Goal: Task Accomplishment & Management: Complete application form

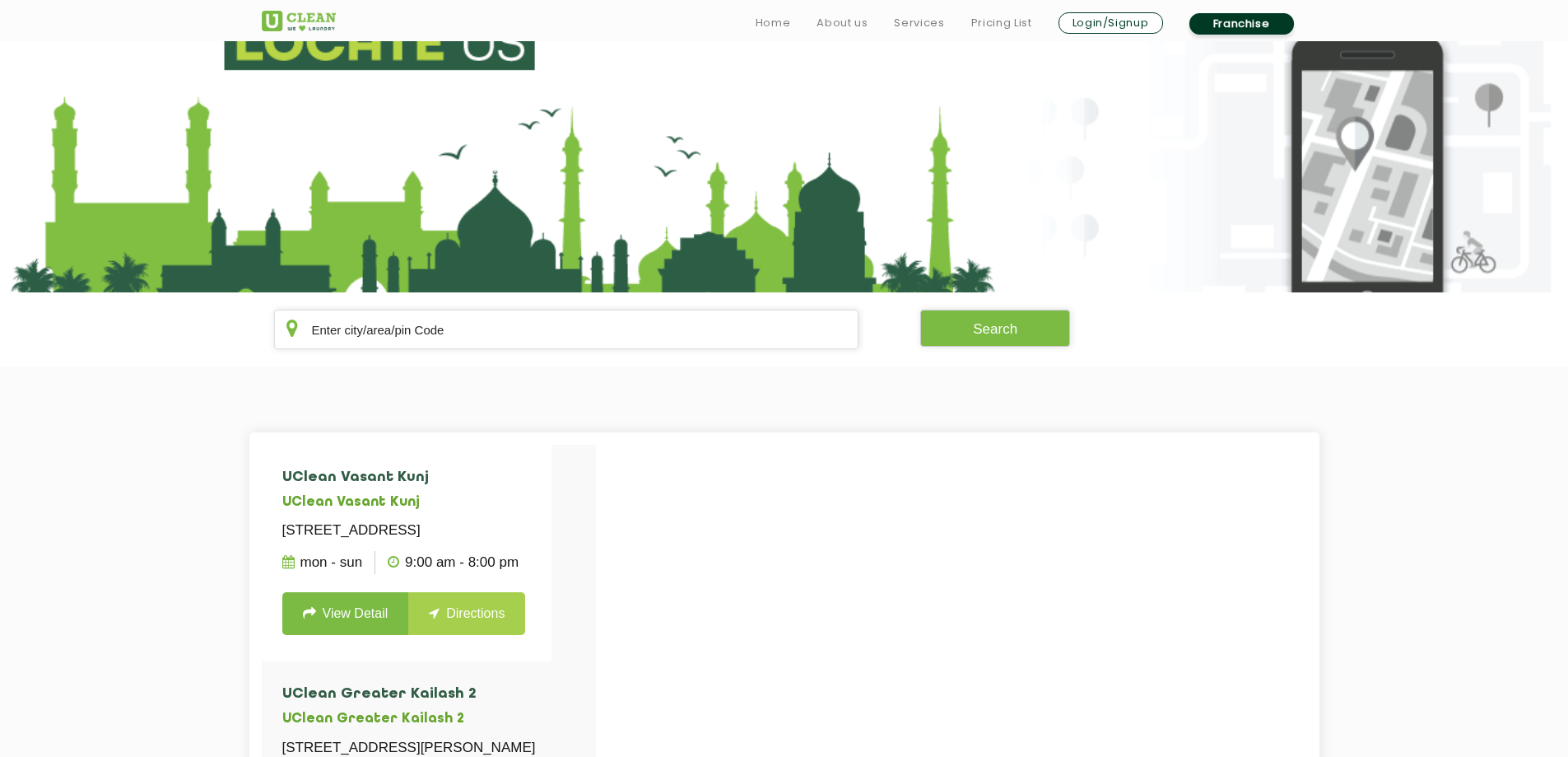
scroll to position [247, 0]
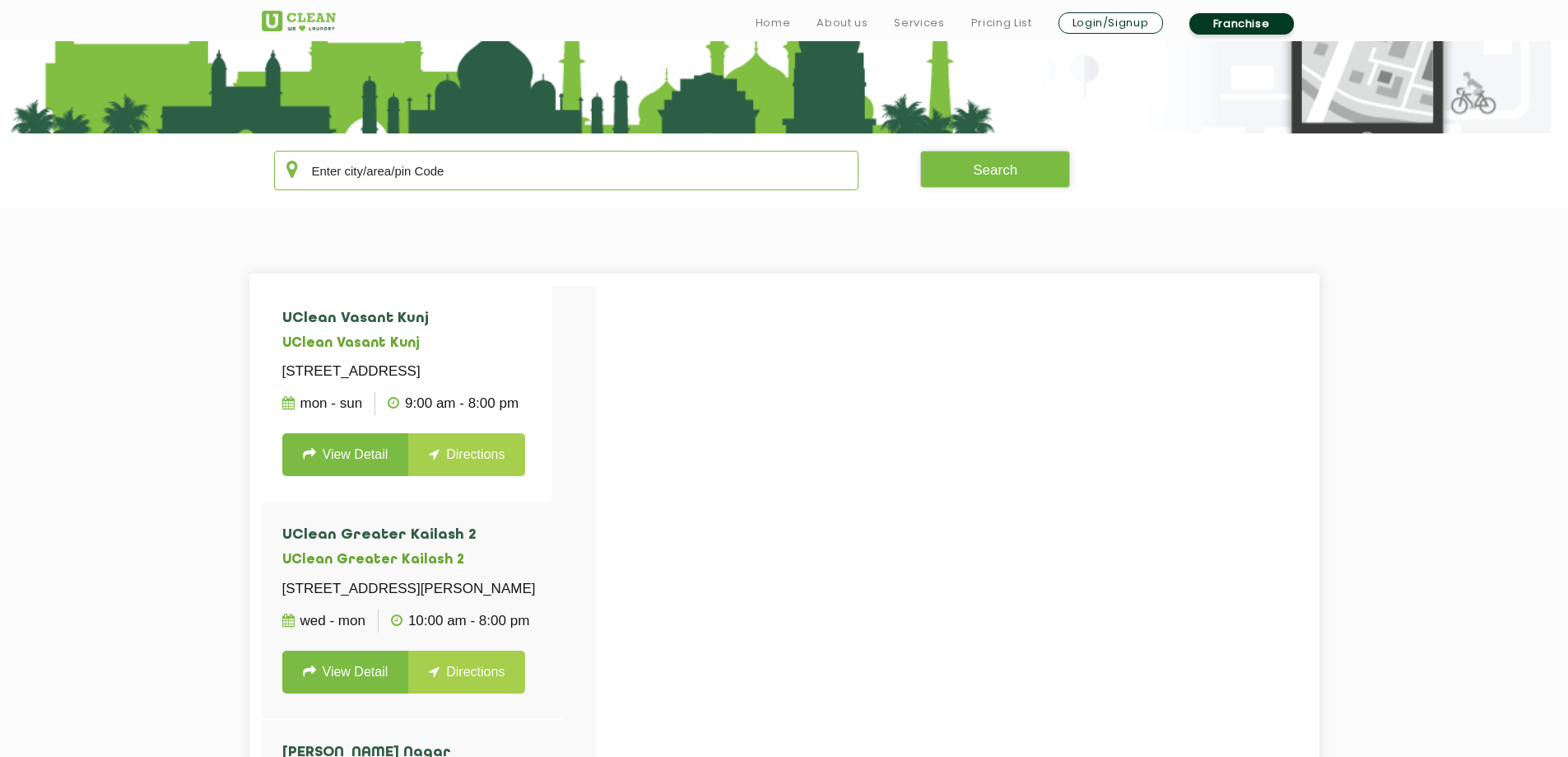
click at [446, 180] on input "text" at bounding box center [567, 170] width 585 height 39
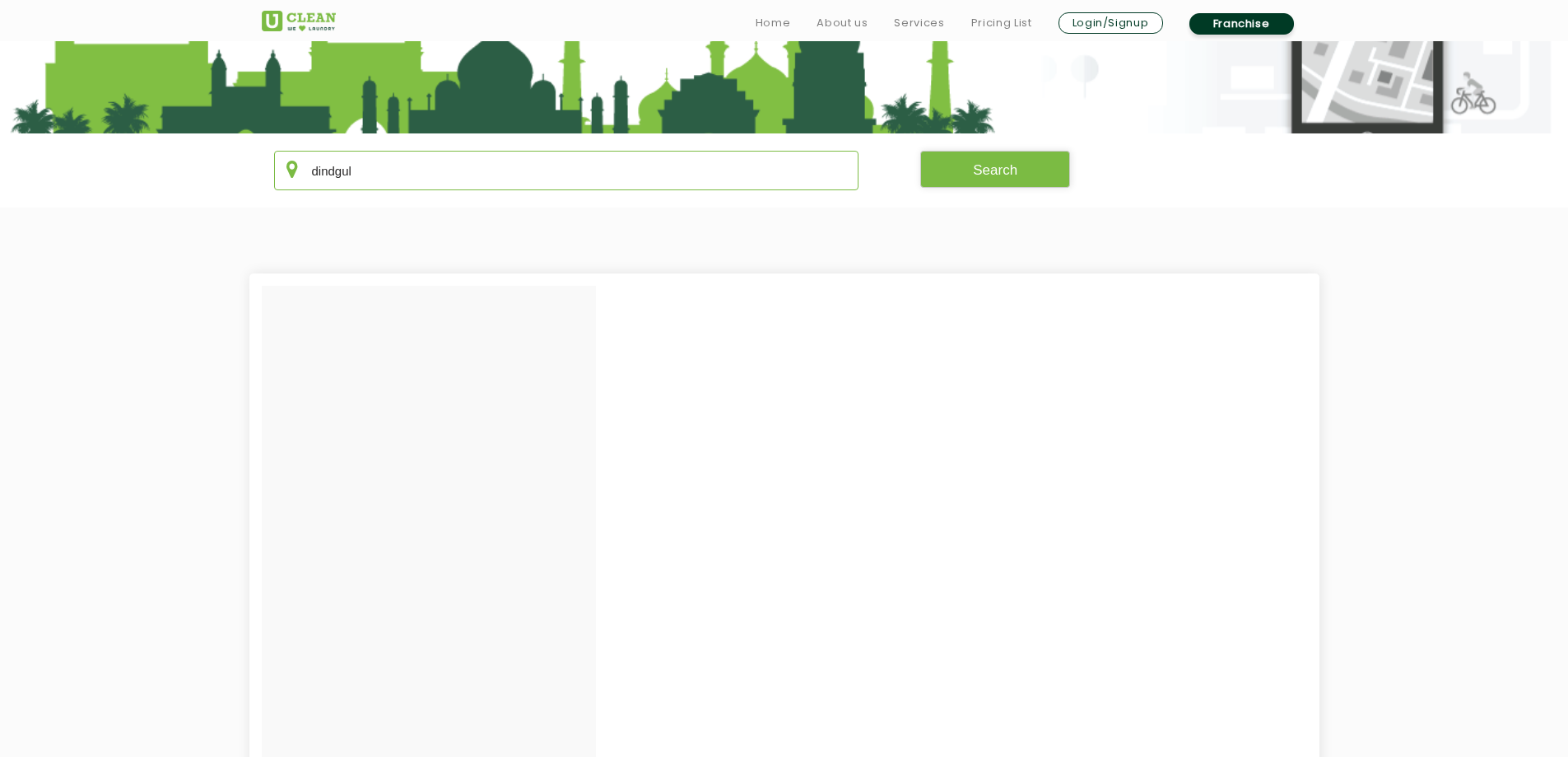
type input "dindgul"
click at [951, 171] on button "Search" at bounding box center [995, 169] width 150 height 37
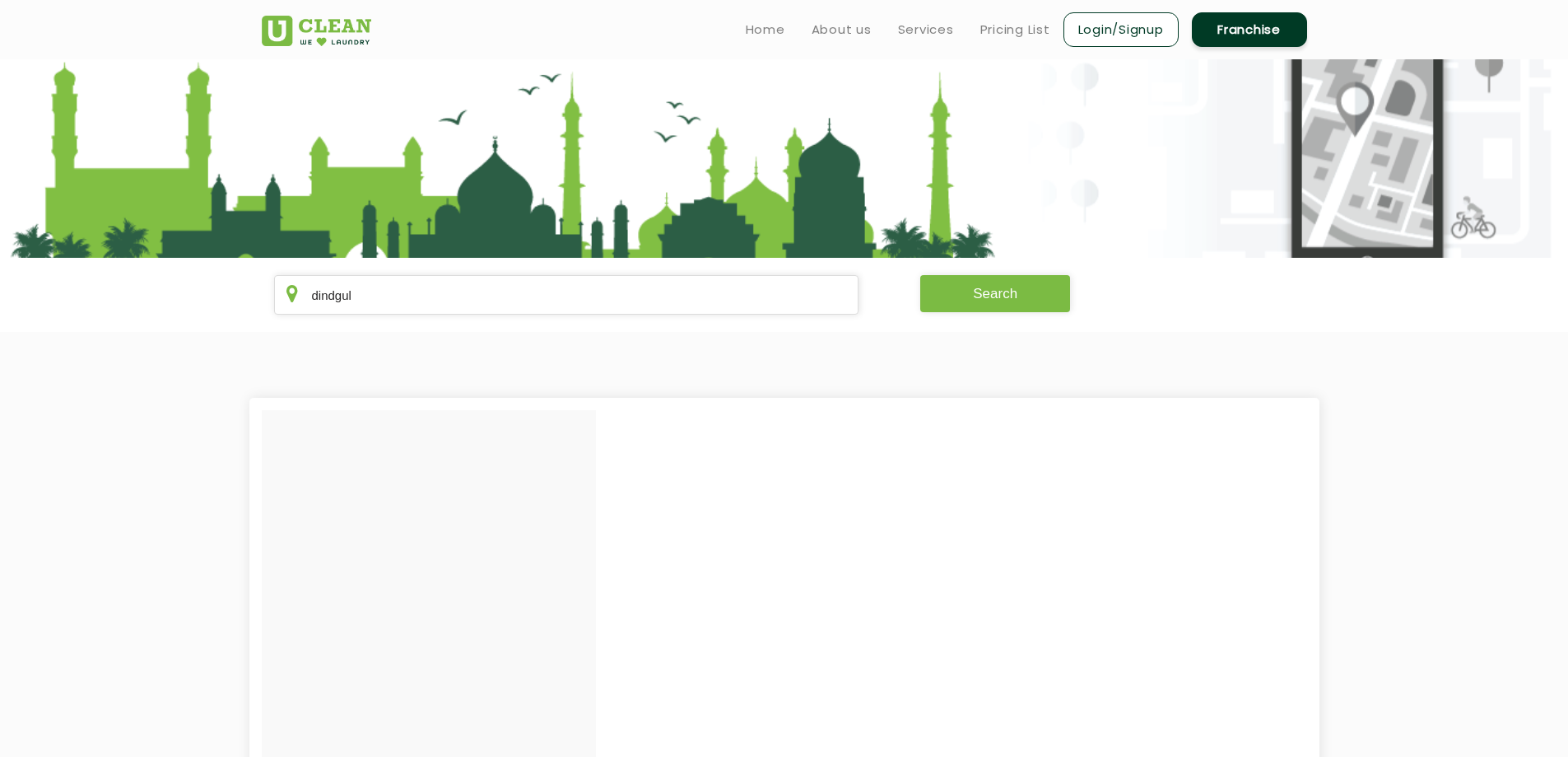
scroll to position [0, 0]
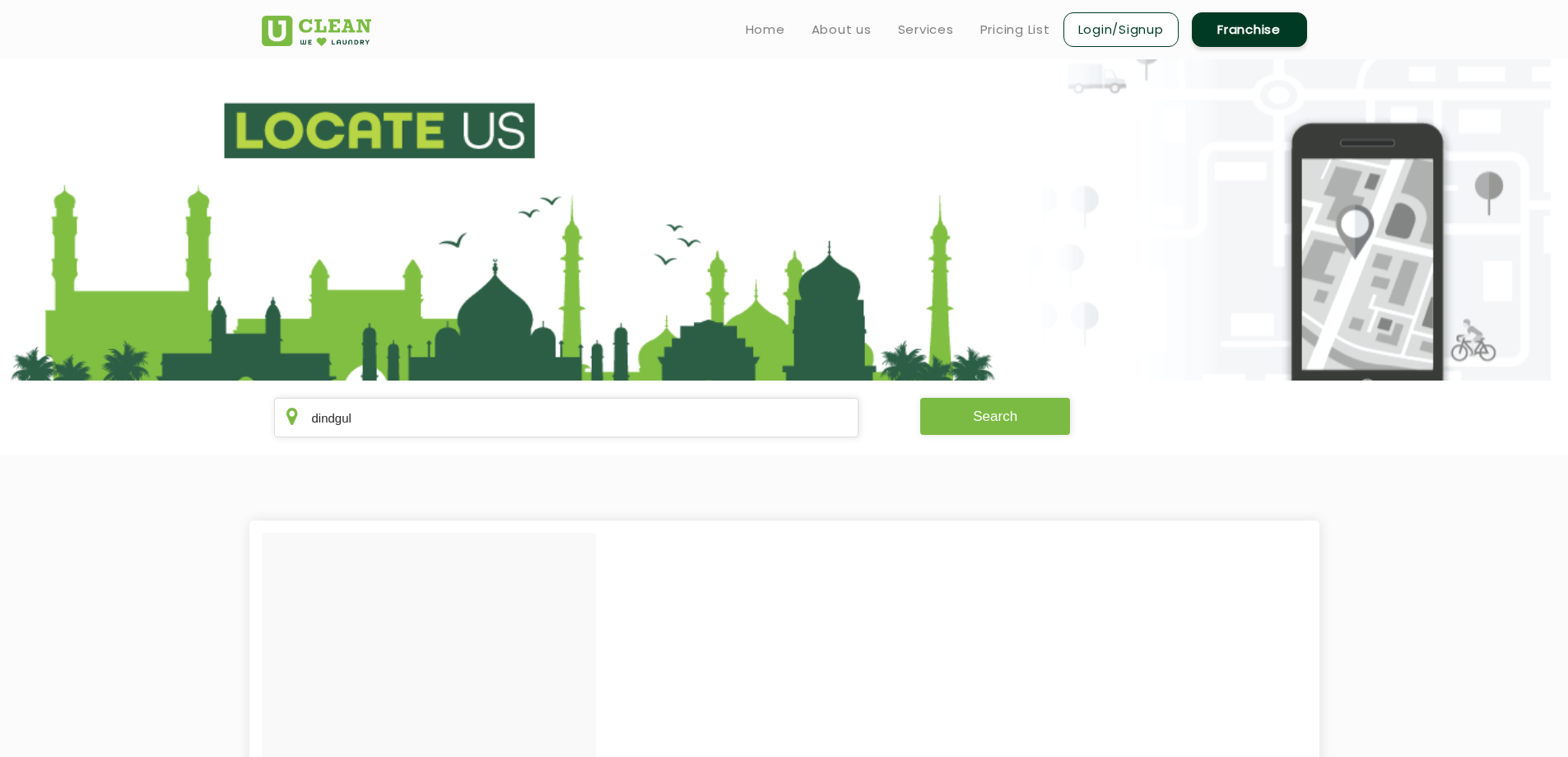
click at [982, 423] on button "Search" at bounding box center [995, 416] width 150 height 37
click at [1267, 24] on link "Franchise" at bounding box center [1249, 29] width 115 height 35
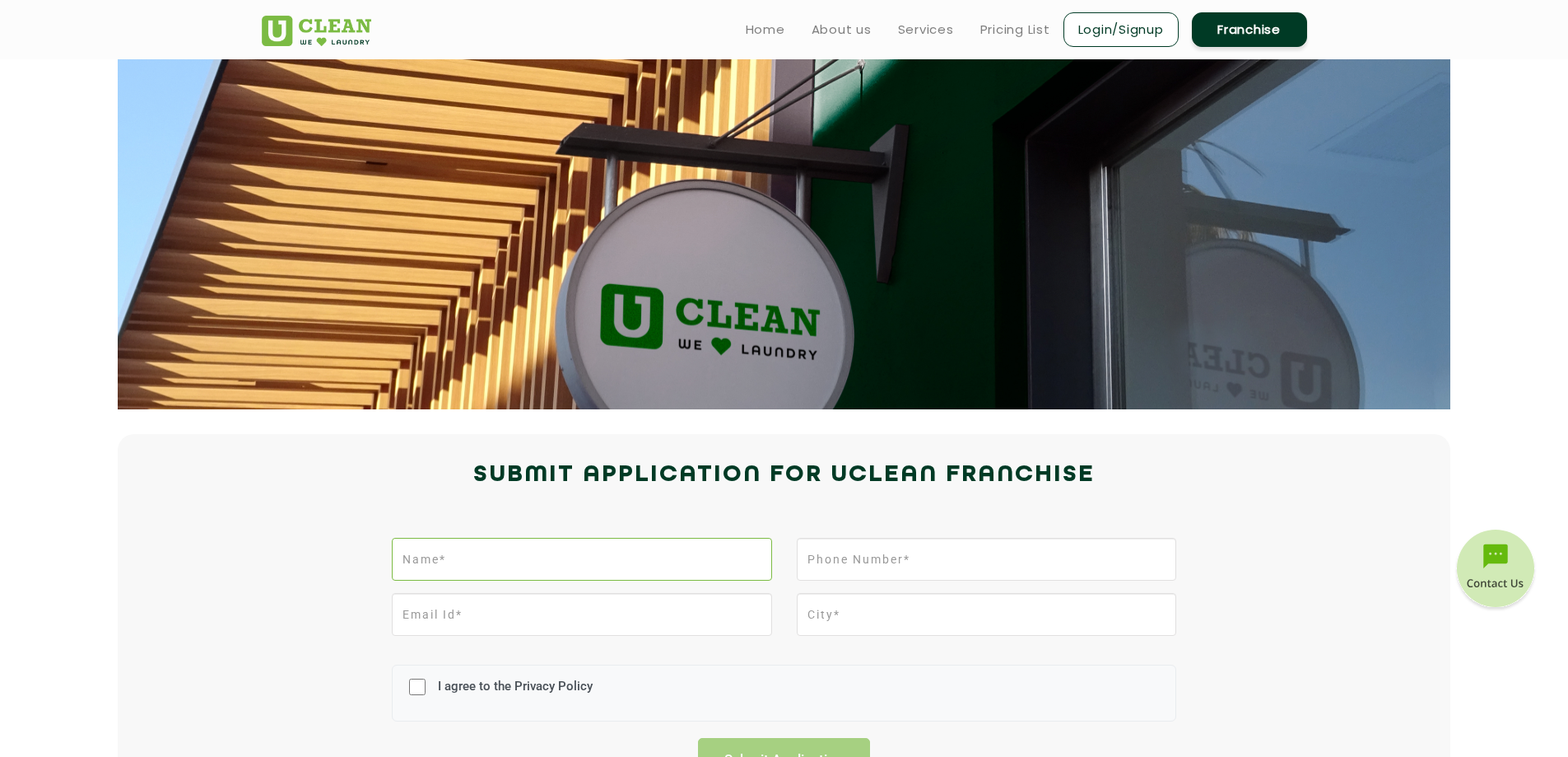
click at [546, 559] on input "text" at bounding box center [581, 559] width 380 height 43
type input "arivu"
click at [959, 578] on input "tel" at bounding box center [987, 559] width 380 height 43
type input "+919688318130"
click at [524, 602] on input "email" at bounding box center [581, 614] width 380 height 43
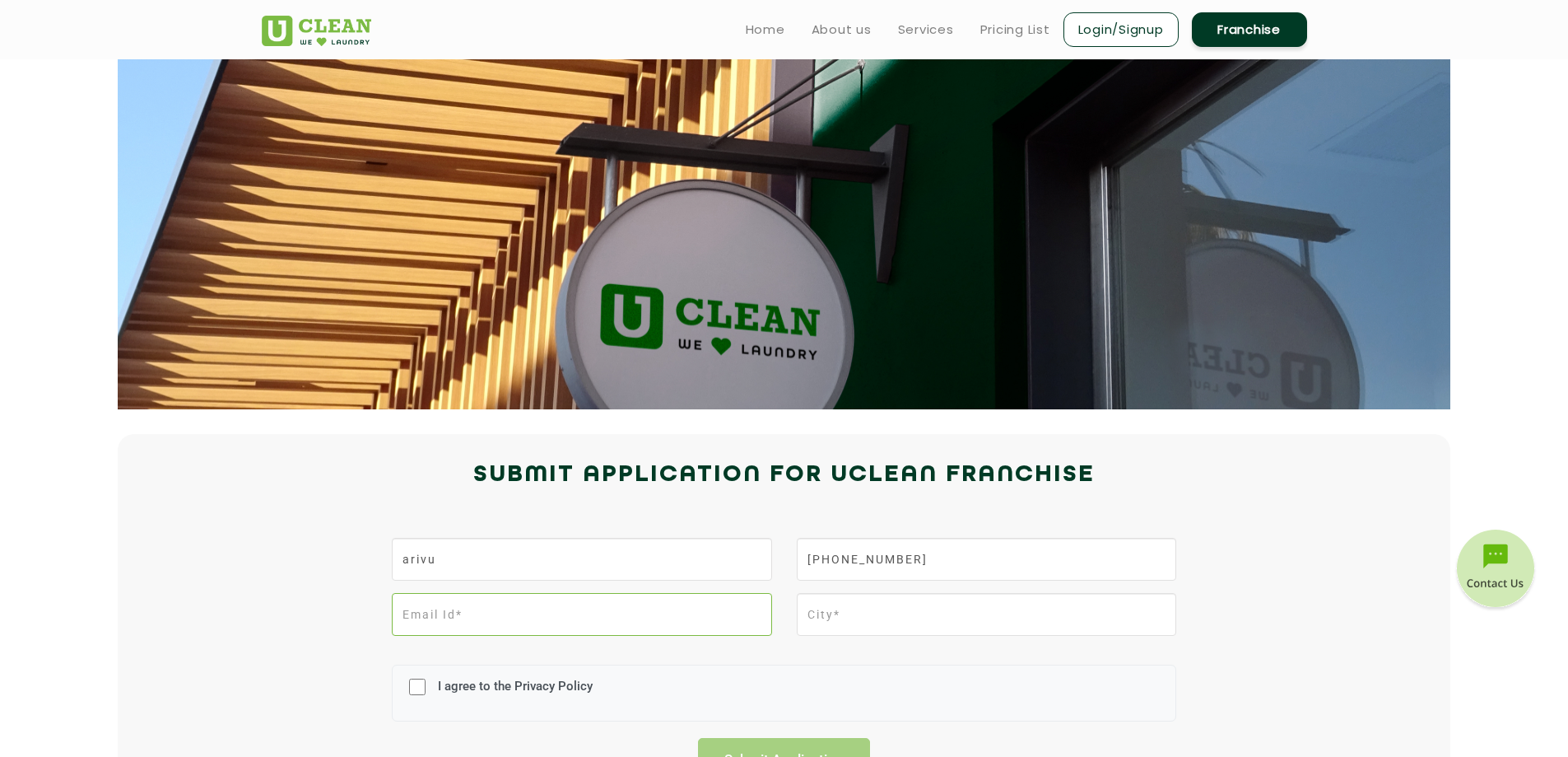
type input "socratiesdk@gmail.com"
click at [929, 628] on input "text" at bounding box center [987, 614] width 380 height 43
type input "Dindigul"
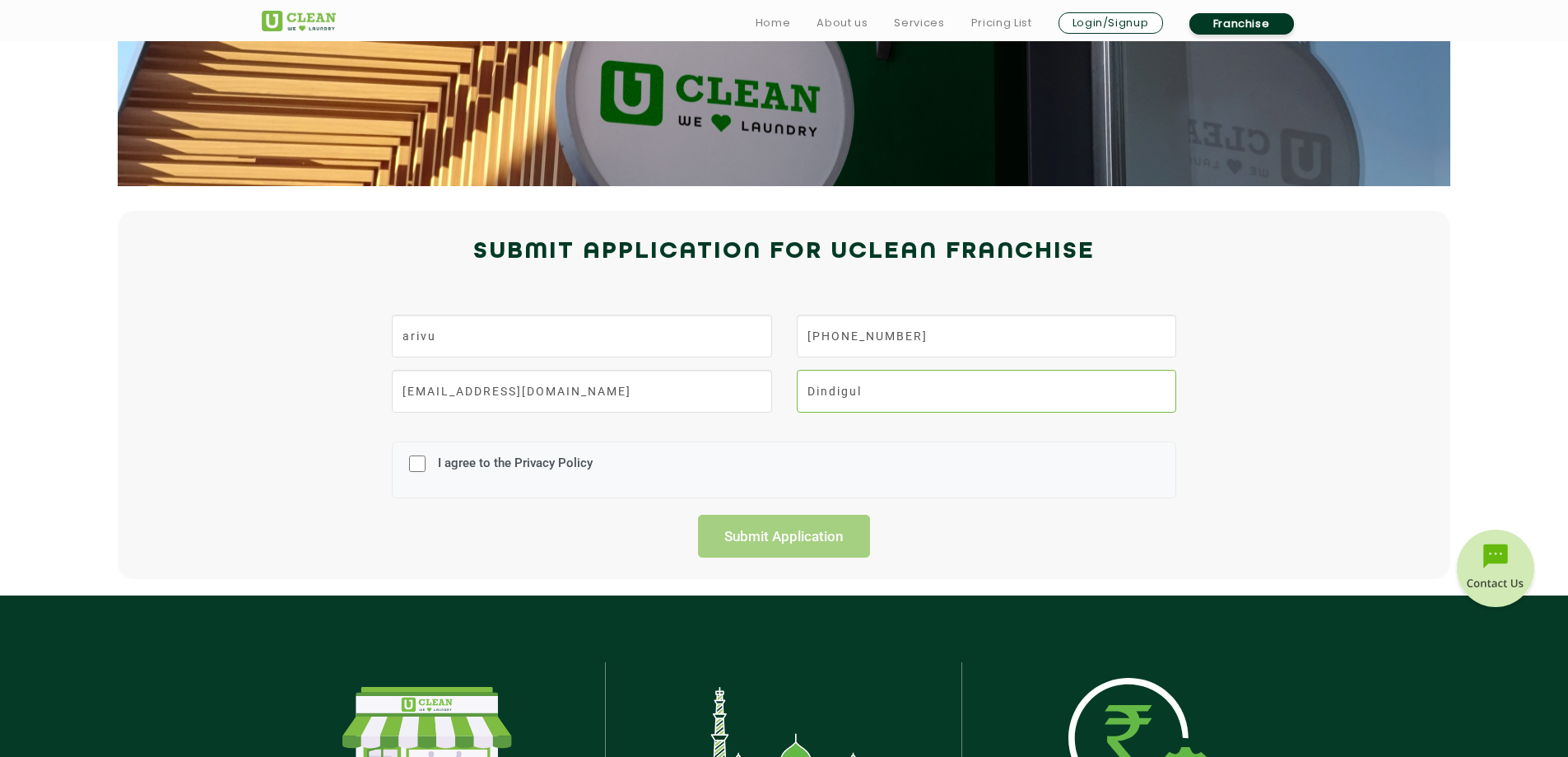
scroll to position [247, 0]
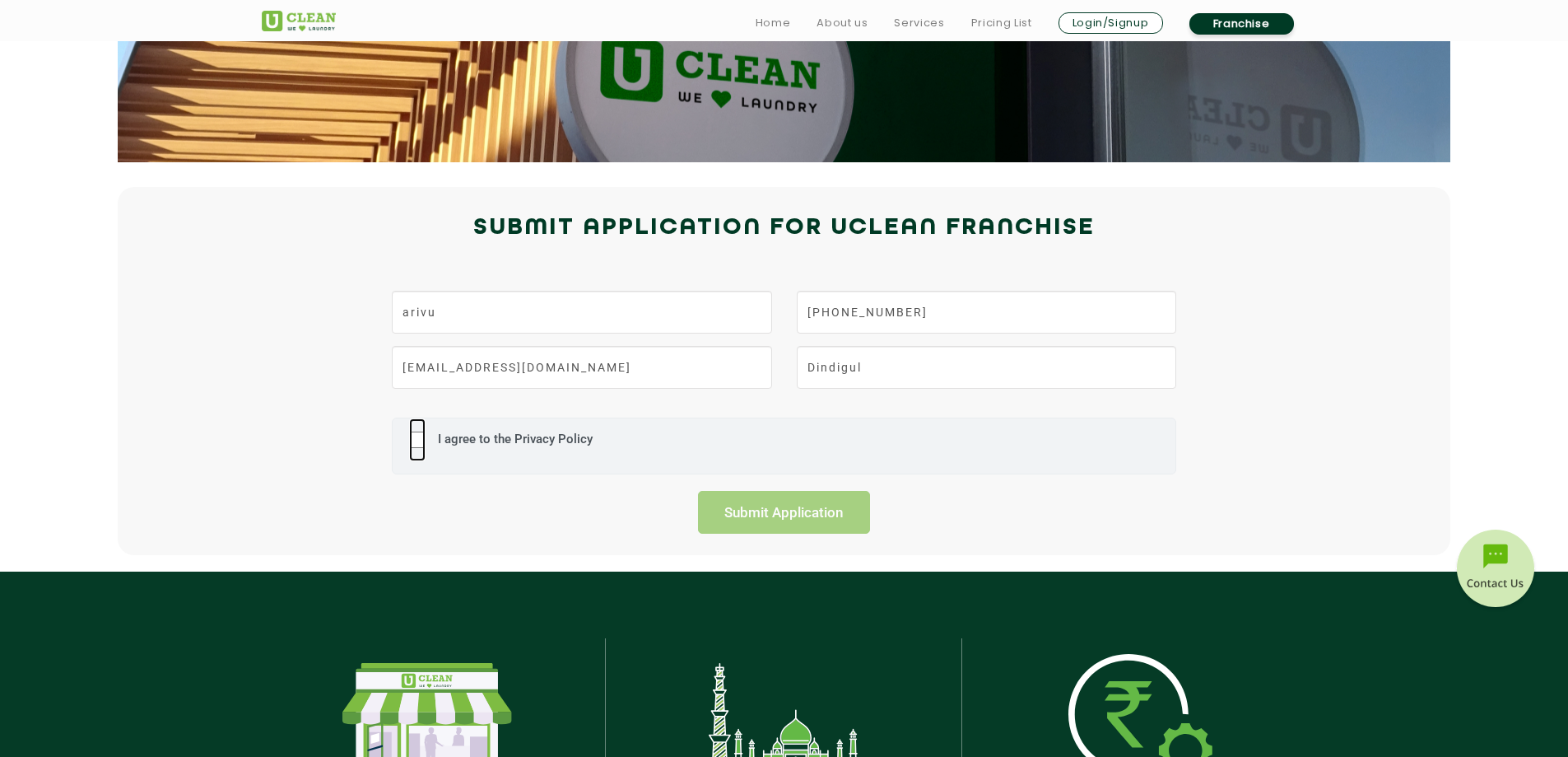
click at [413, 438] on input "I agree to the Privacy Policy" at bounding box center [417, 440] width 17 height 43
checkbox input "true"
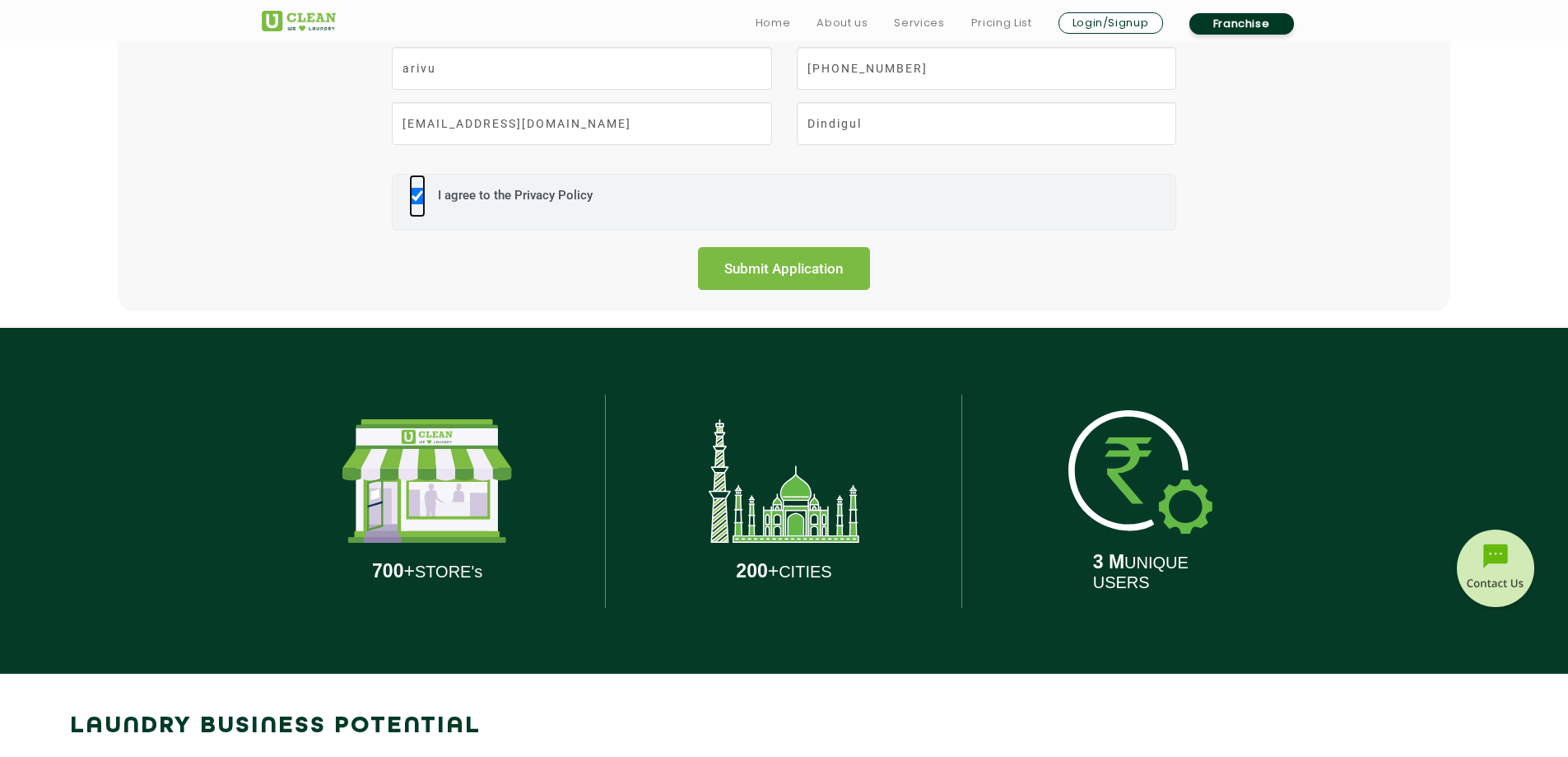
scroll to position [494, 0]
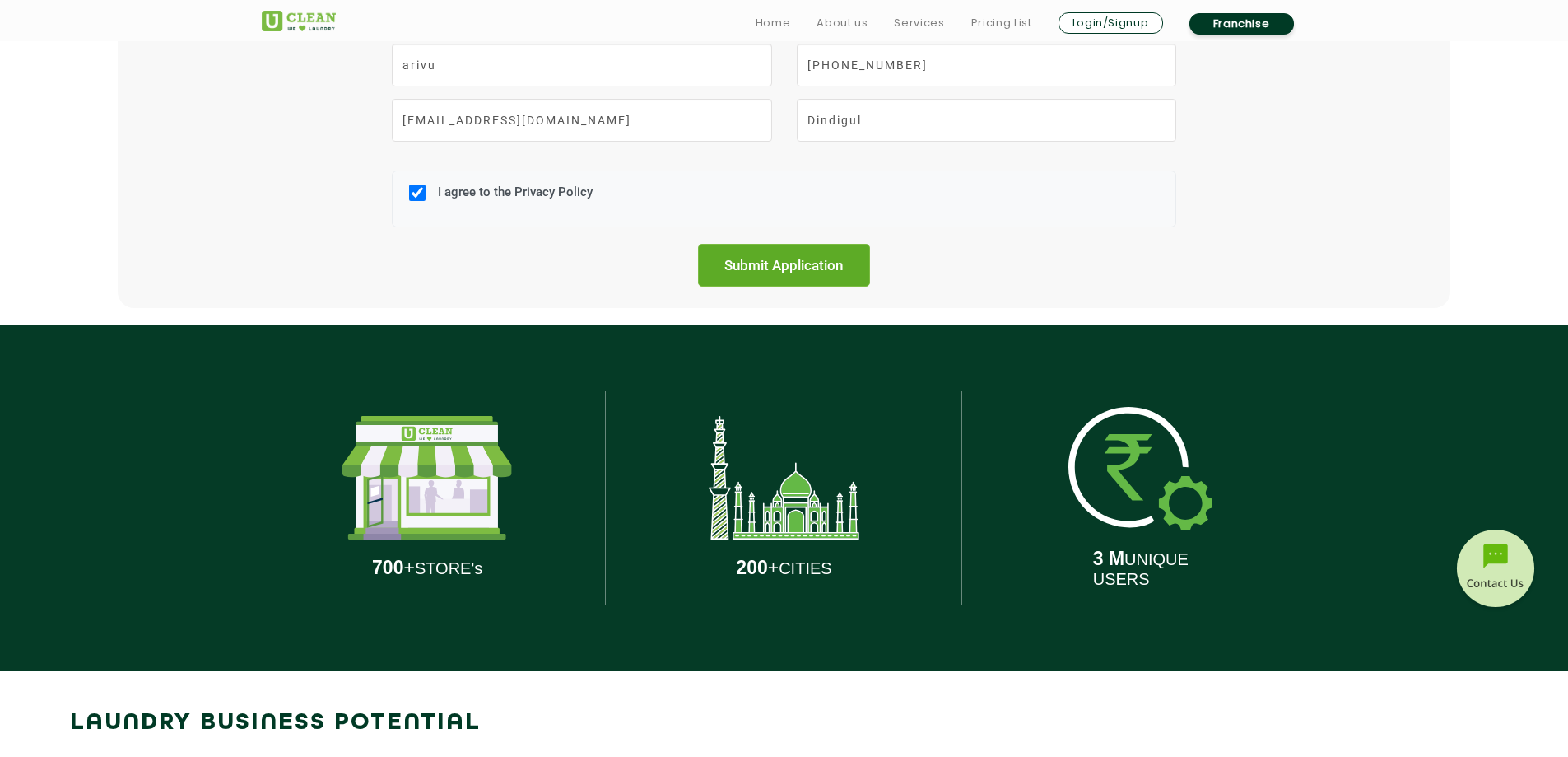
click at [767, 276] on input "Submit Application" at bounding box center [784, 265] width 173 height 43
